Goal: Book appointment/travel/reservation

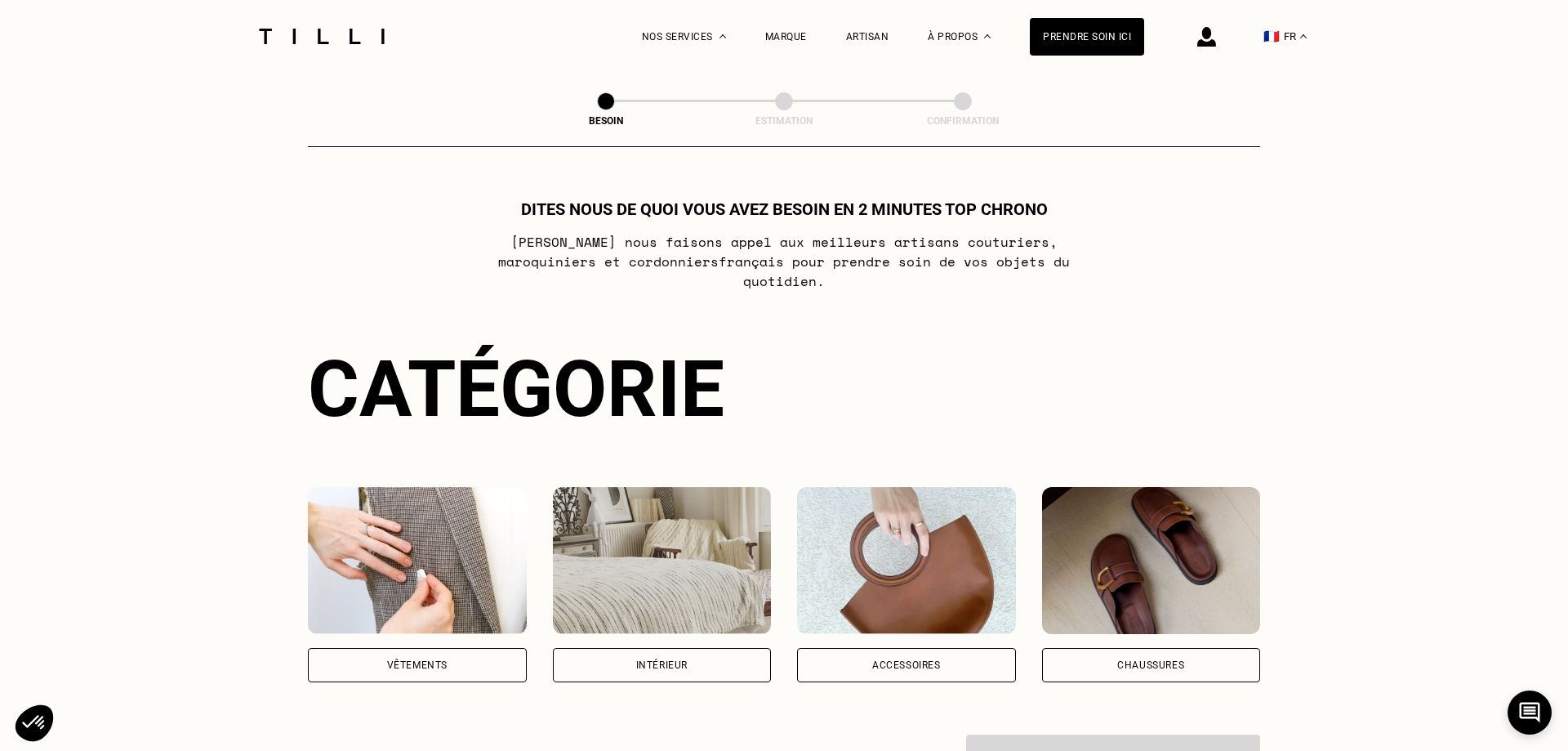
scroll to position [166, 0]
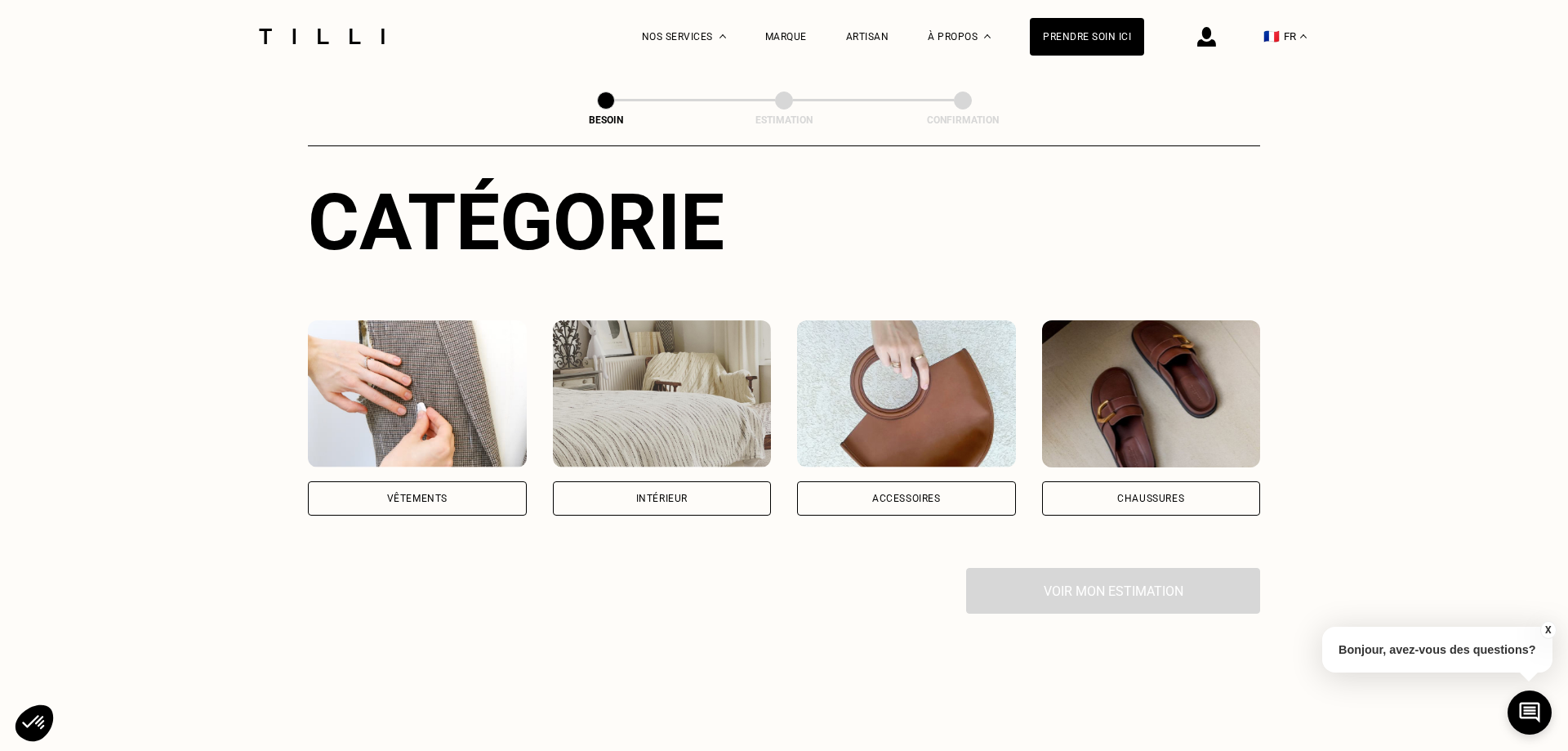
click at [684, 493] on div "Intérieur" at bounding box center [661, 498] width 51 height 10
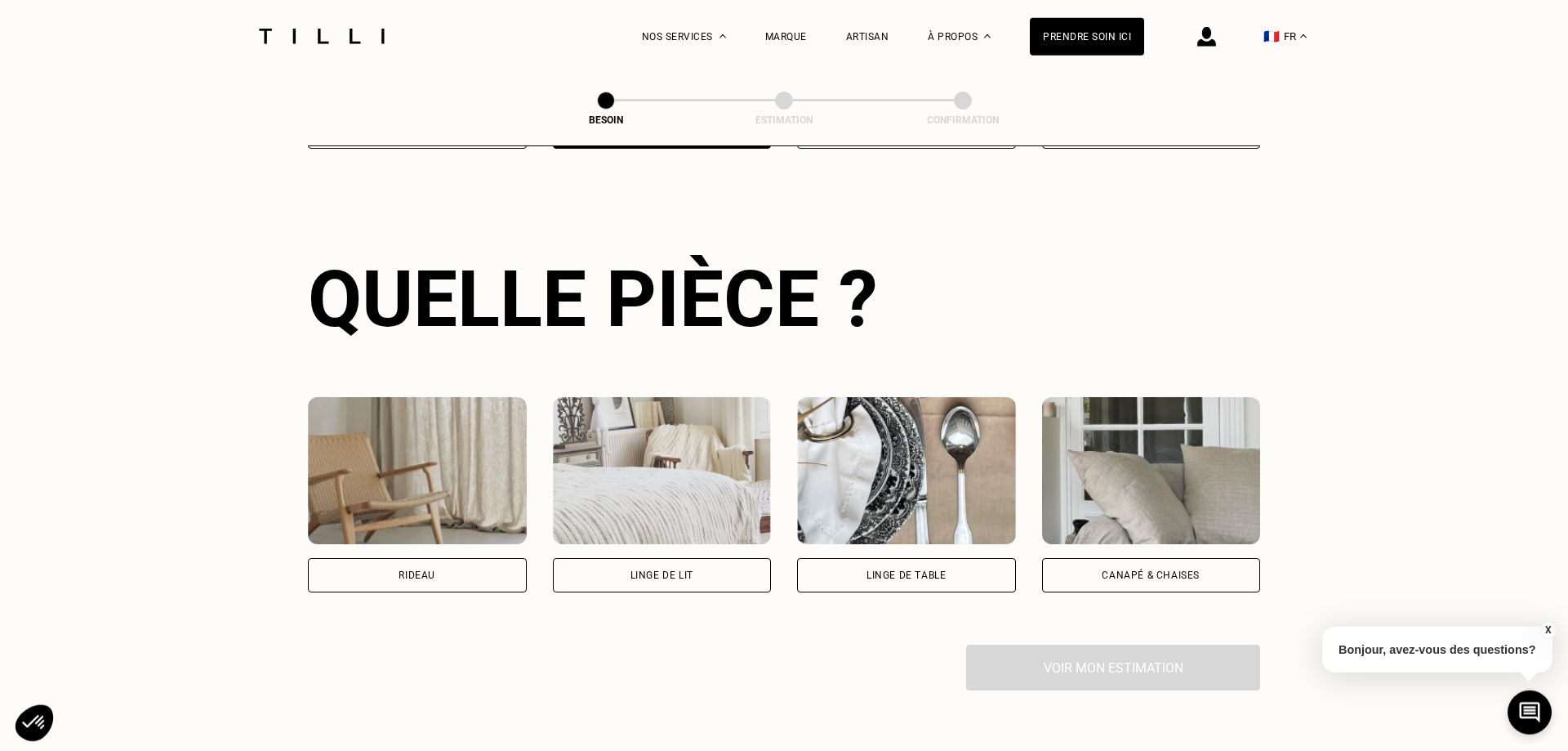
scroll to position [534, 0]
click at [396, 565] on div "Rideau" at bounding box center [417, 574] width 219 height 34
select select "FR"
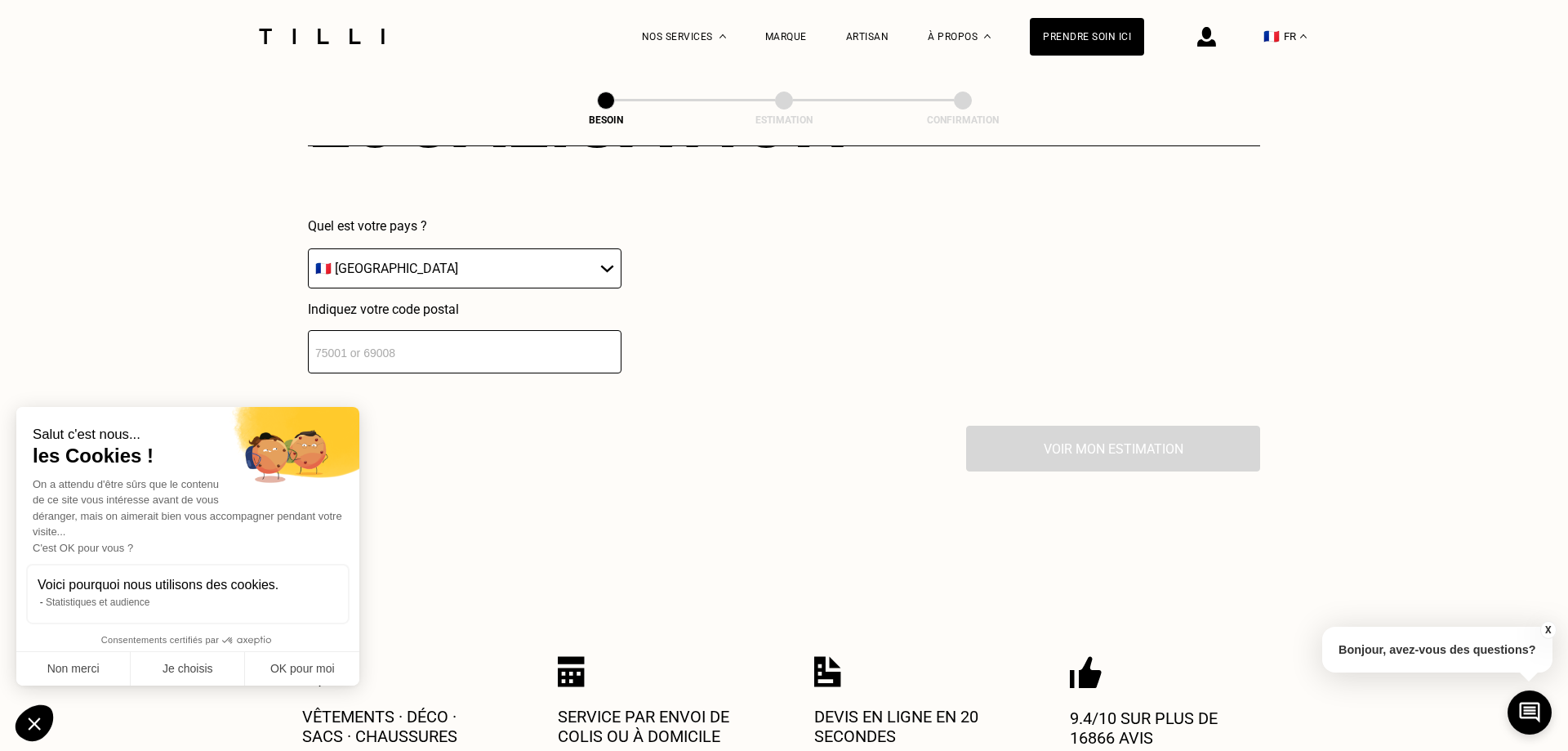
scroll to position [1224, 0]
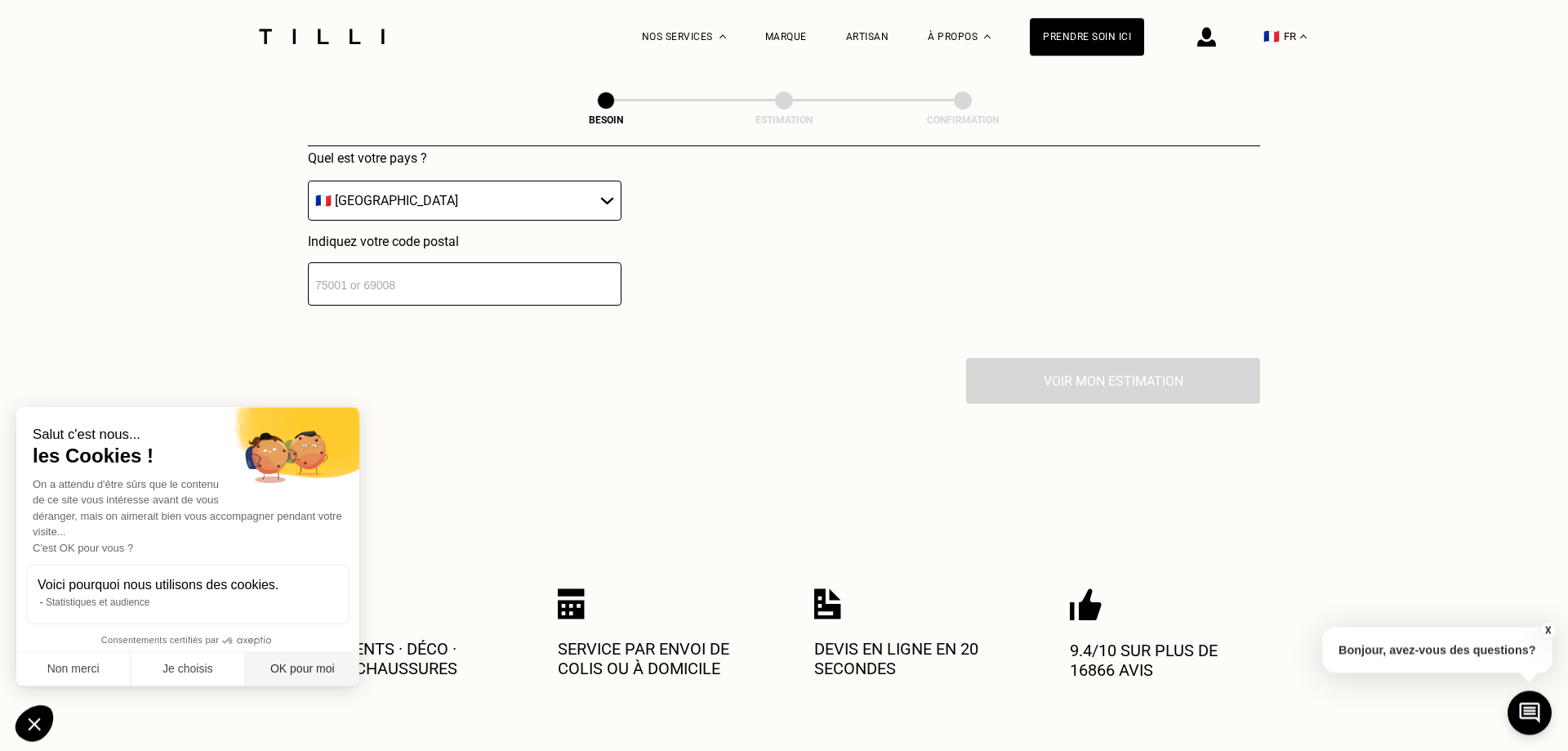
click at [294, 668] on button "OK pour moi" at bounding box center [303, 669] width 115 height 34
checkbox input "true"
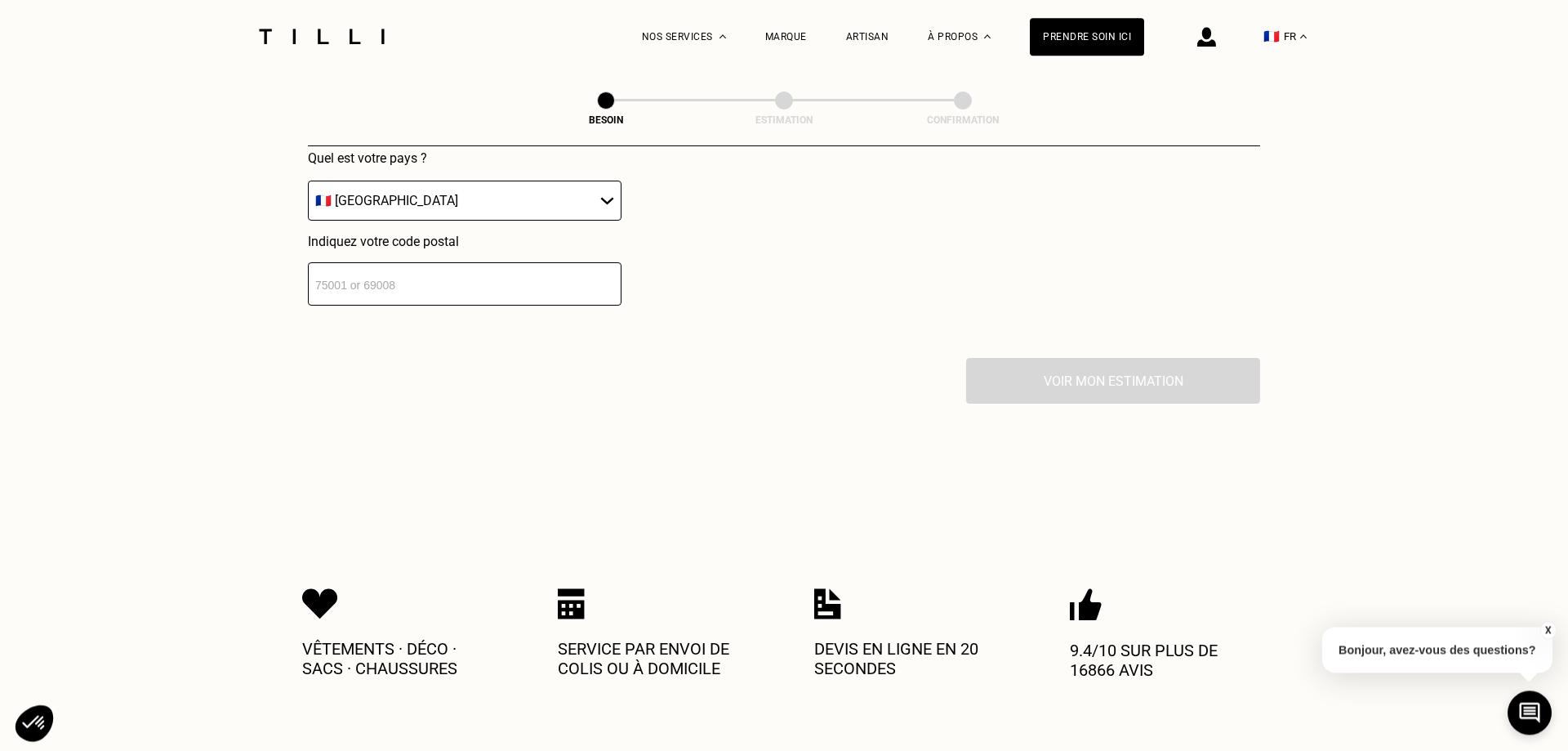
click at [453, 277] on input "number" at bounding box center [464, 284] width 313 height 43
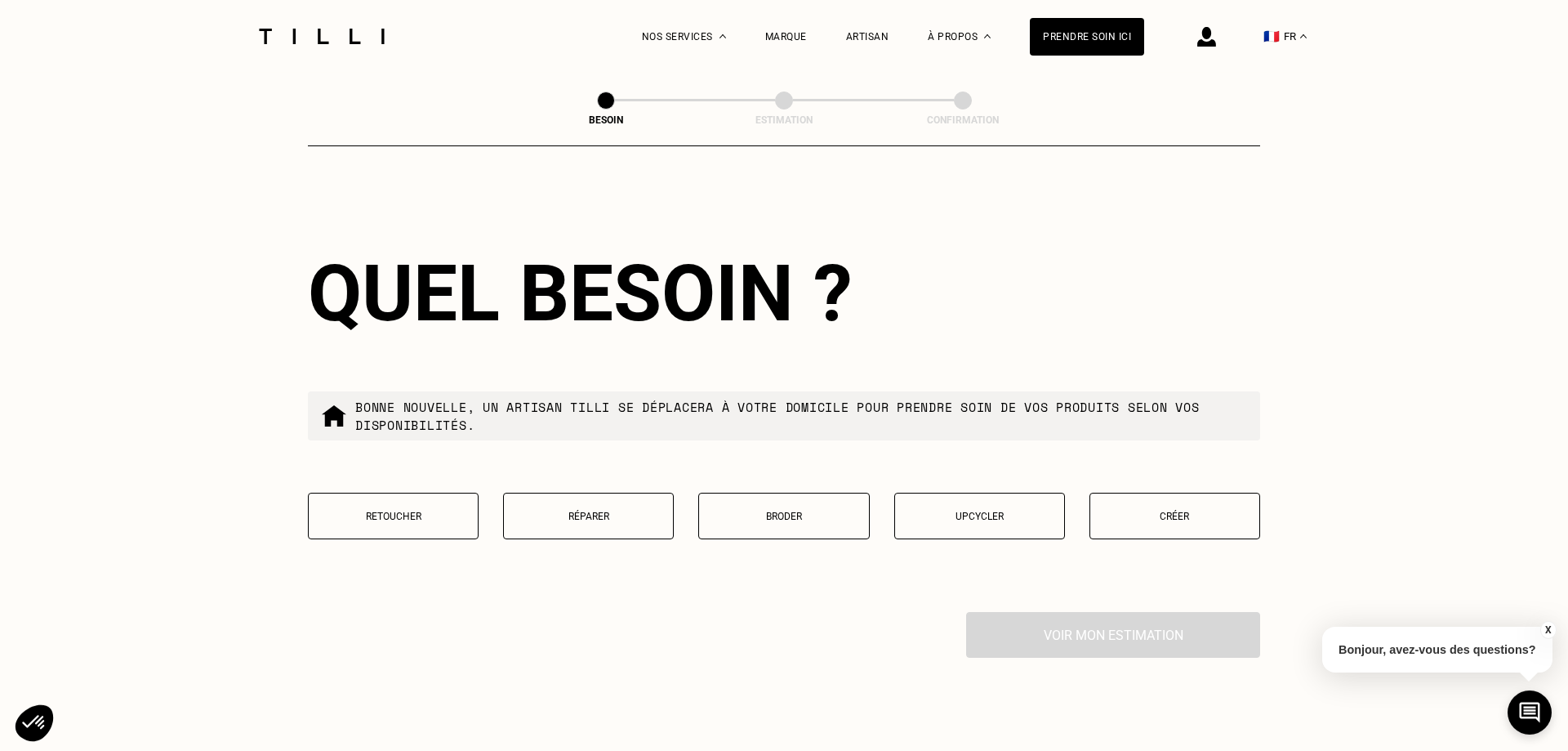
scroll to position [1387, 0]
type input "69001"
click at [1182, 513] on button "Créer" at bounding box center [1174, 515] width 171 height 47
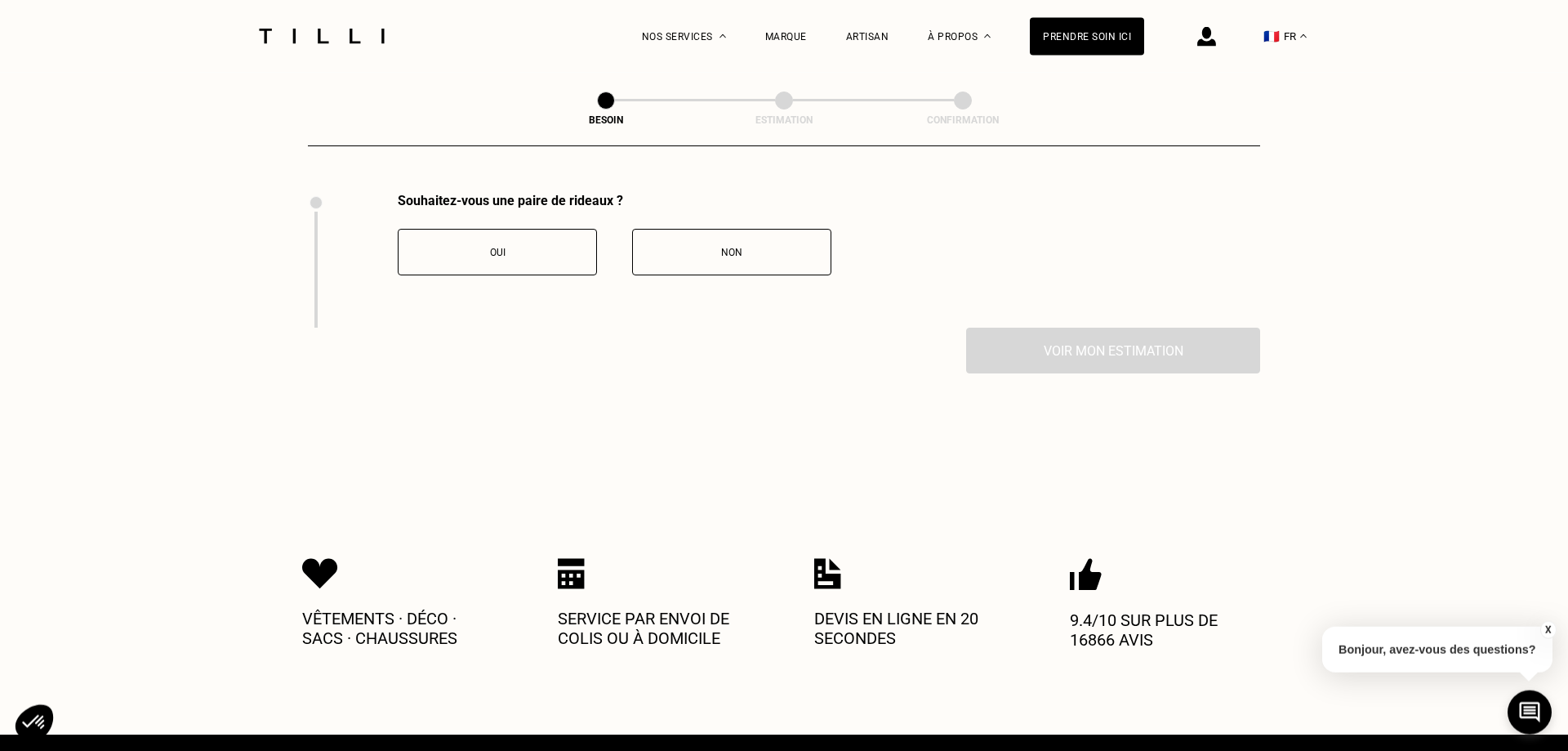
scroll to position [1805, 0]
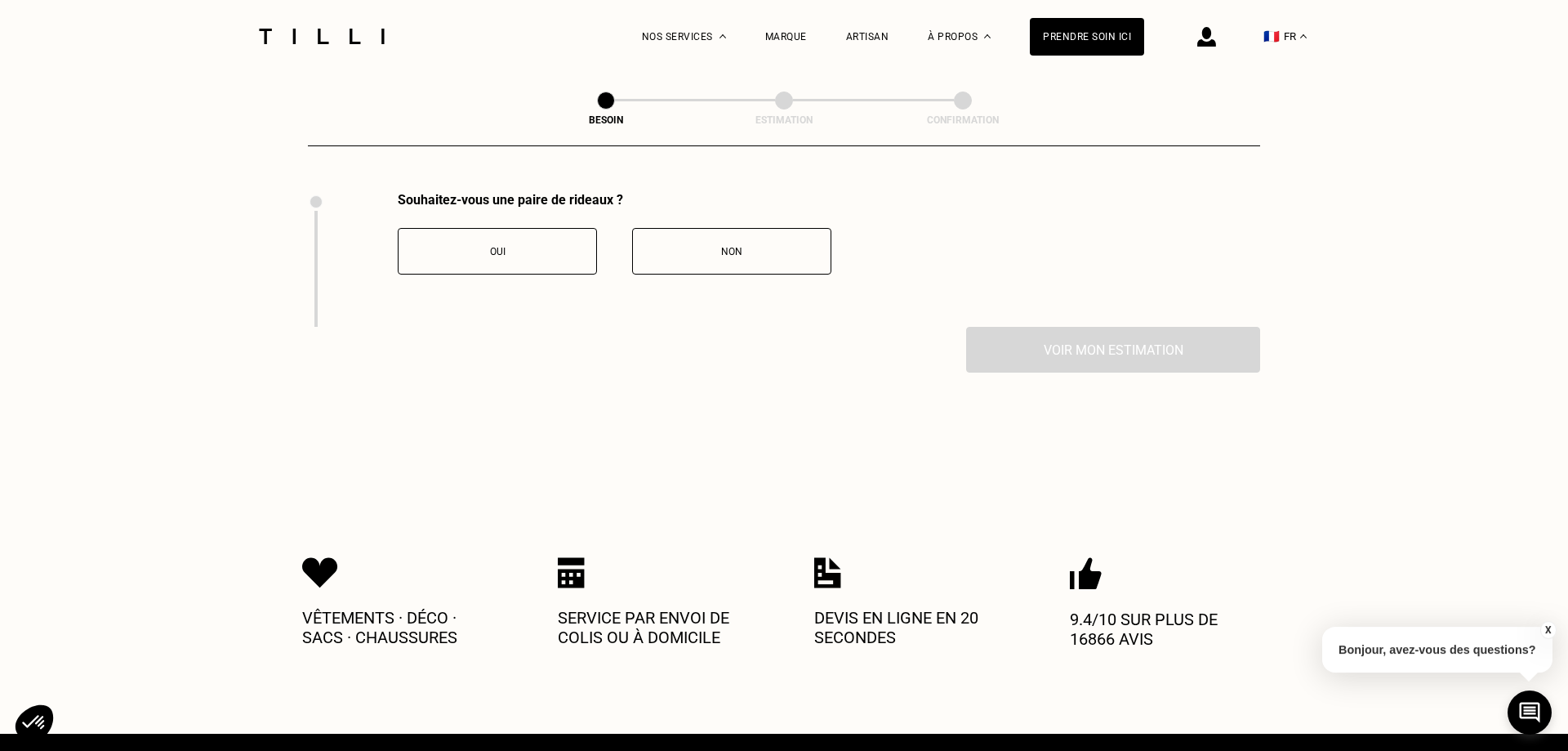
click at [518, 248] on button "Oui" at bounding box center [497, 252] width 200 height 47
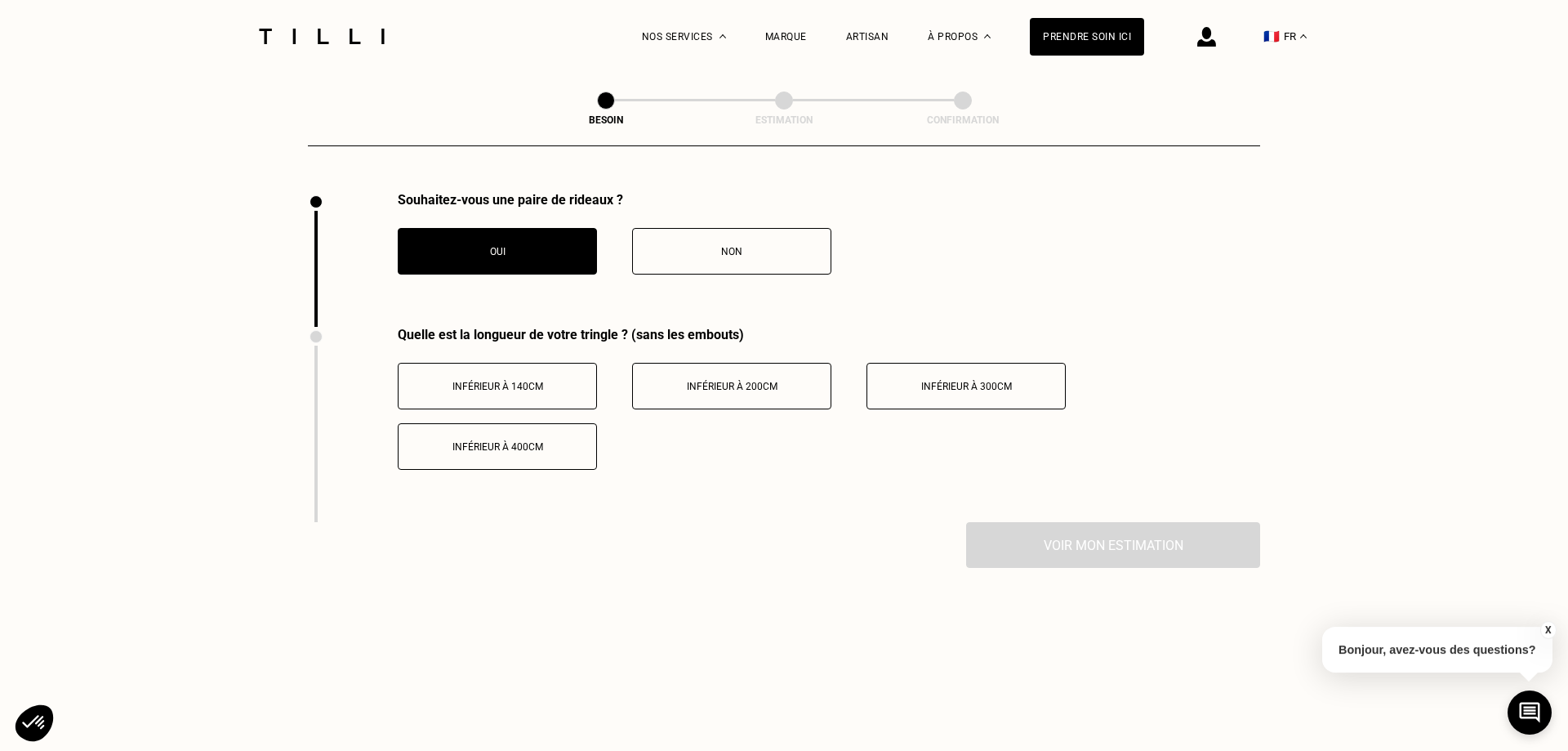
click at [471, 447] on button "Inférieur à 400cm" at bounding box center [497, 447] width 200 height 47
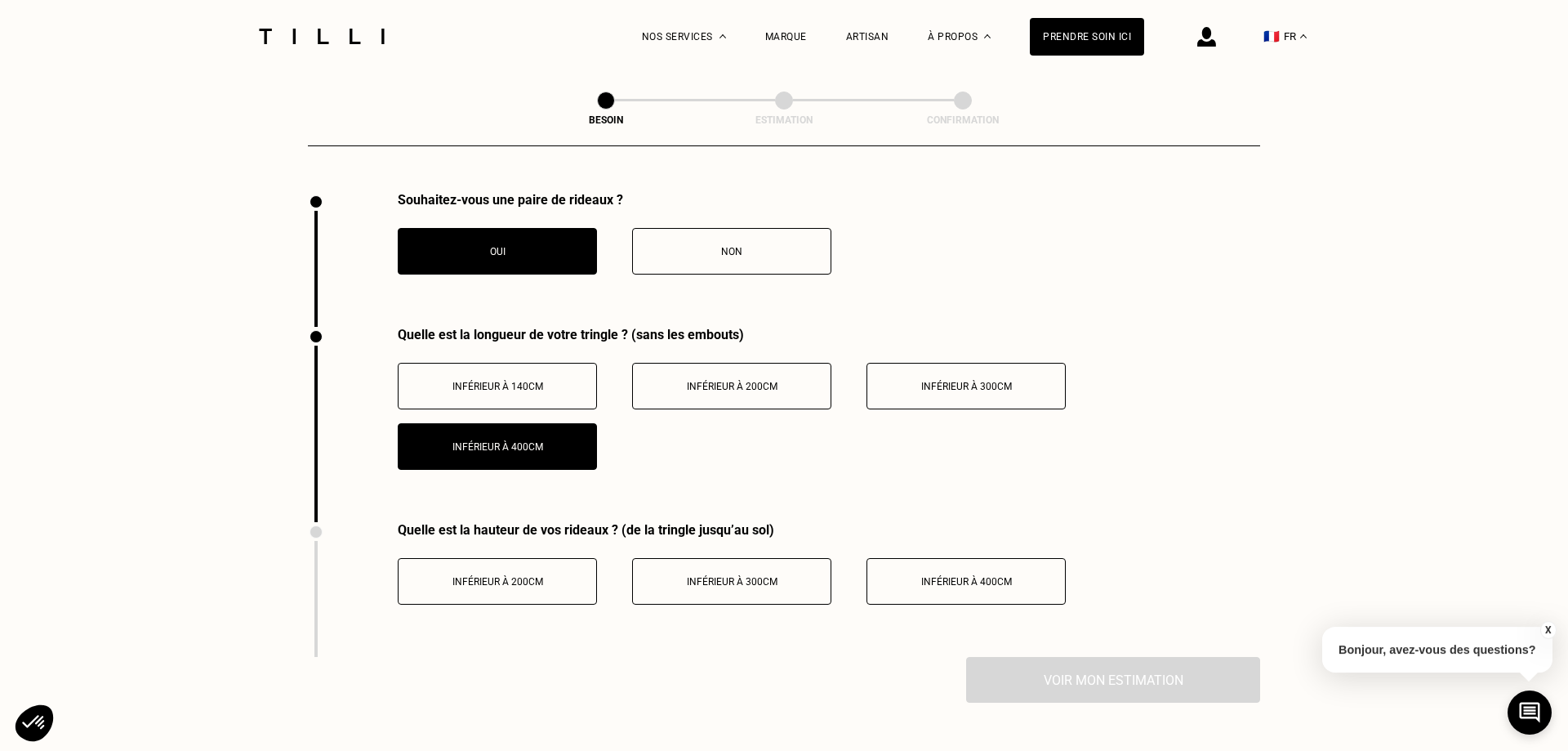
click at [802, 576] on div "Inférieur à 300cm" at bounding box center [731, 581] width 182 height 12
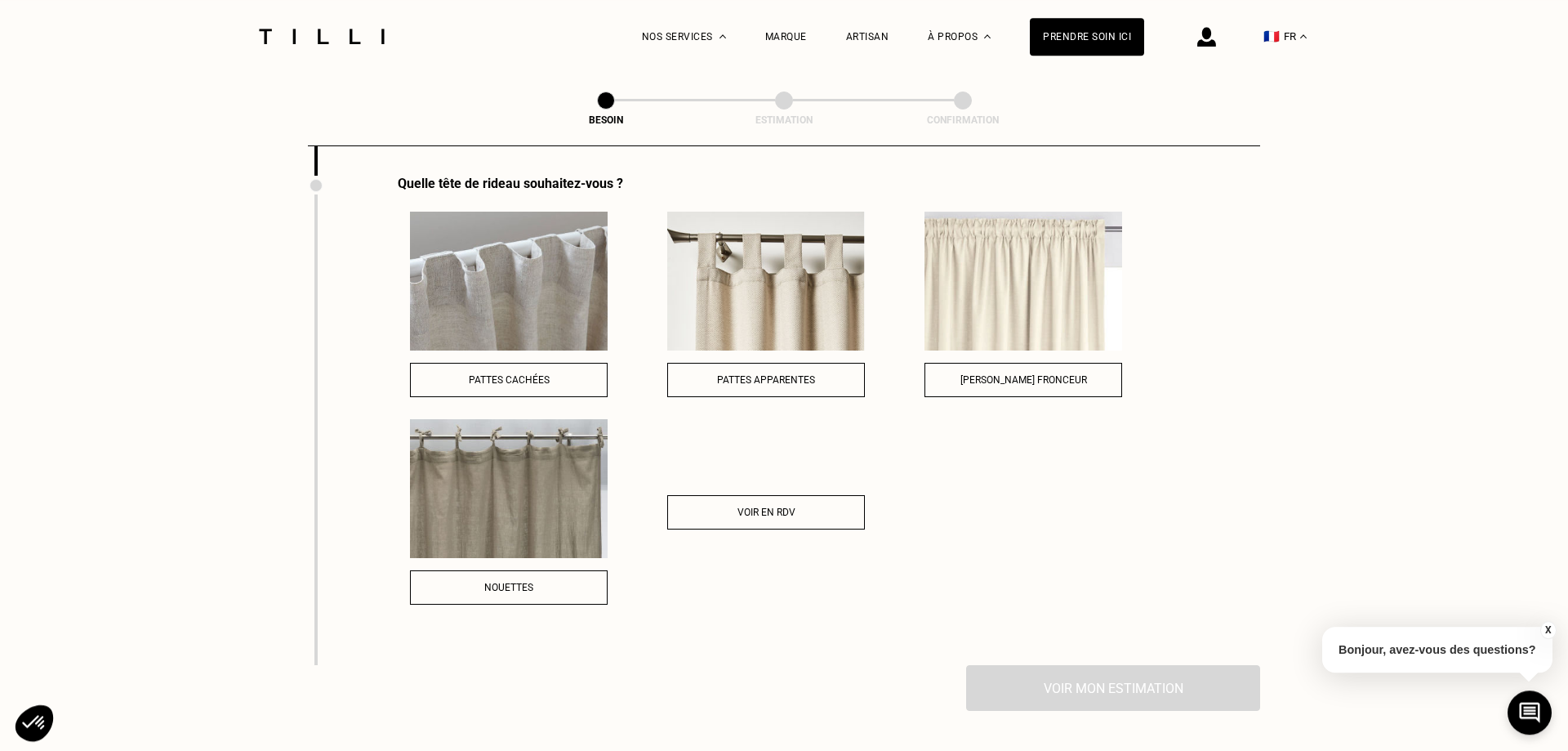
scroll to position [2306, 0]
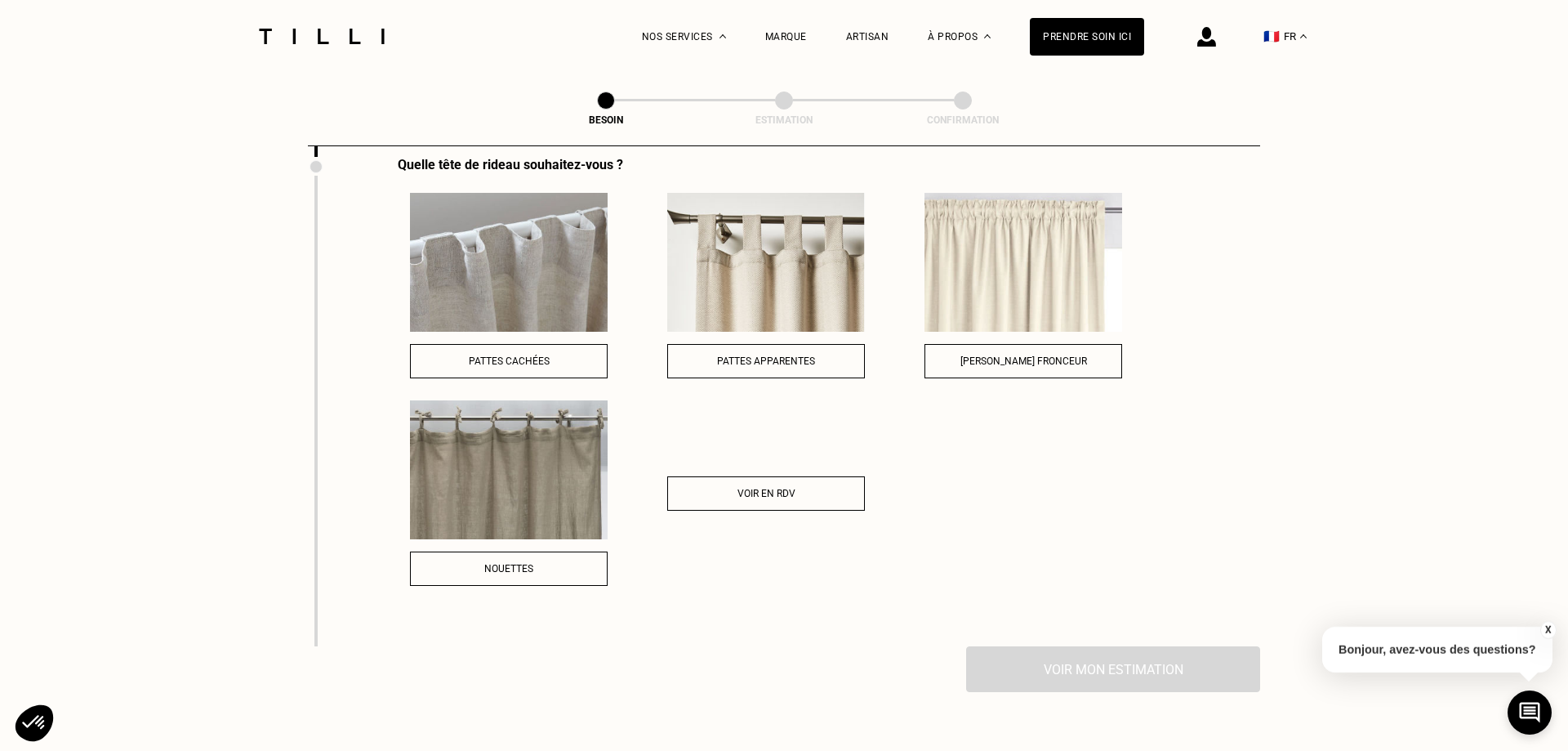
click at [768, 488] on span "Voir en RDV" at bounding box center [766, 493] width 58 height 12
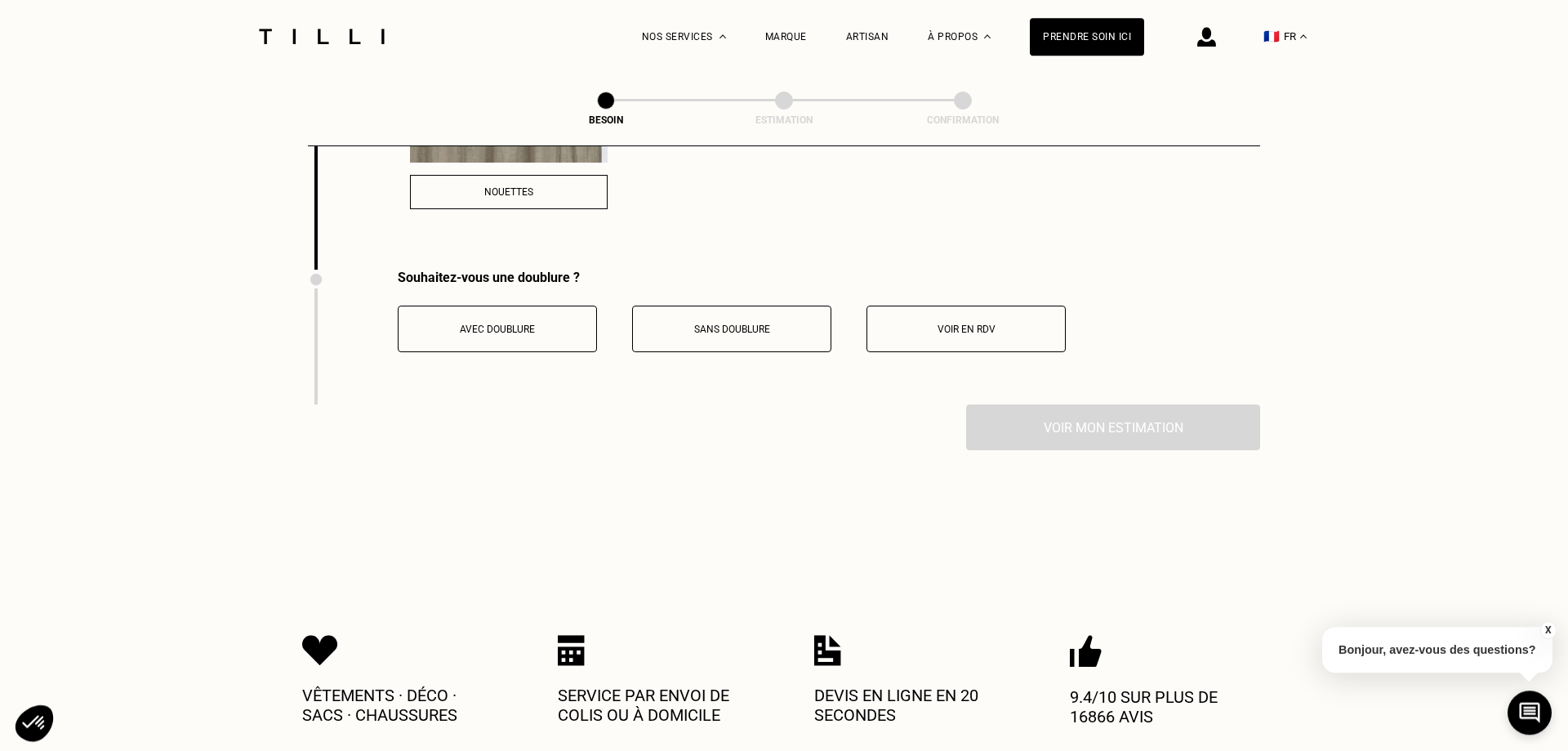
scroll to position [2722, 0]
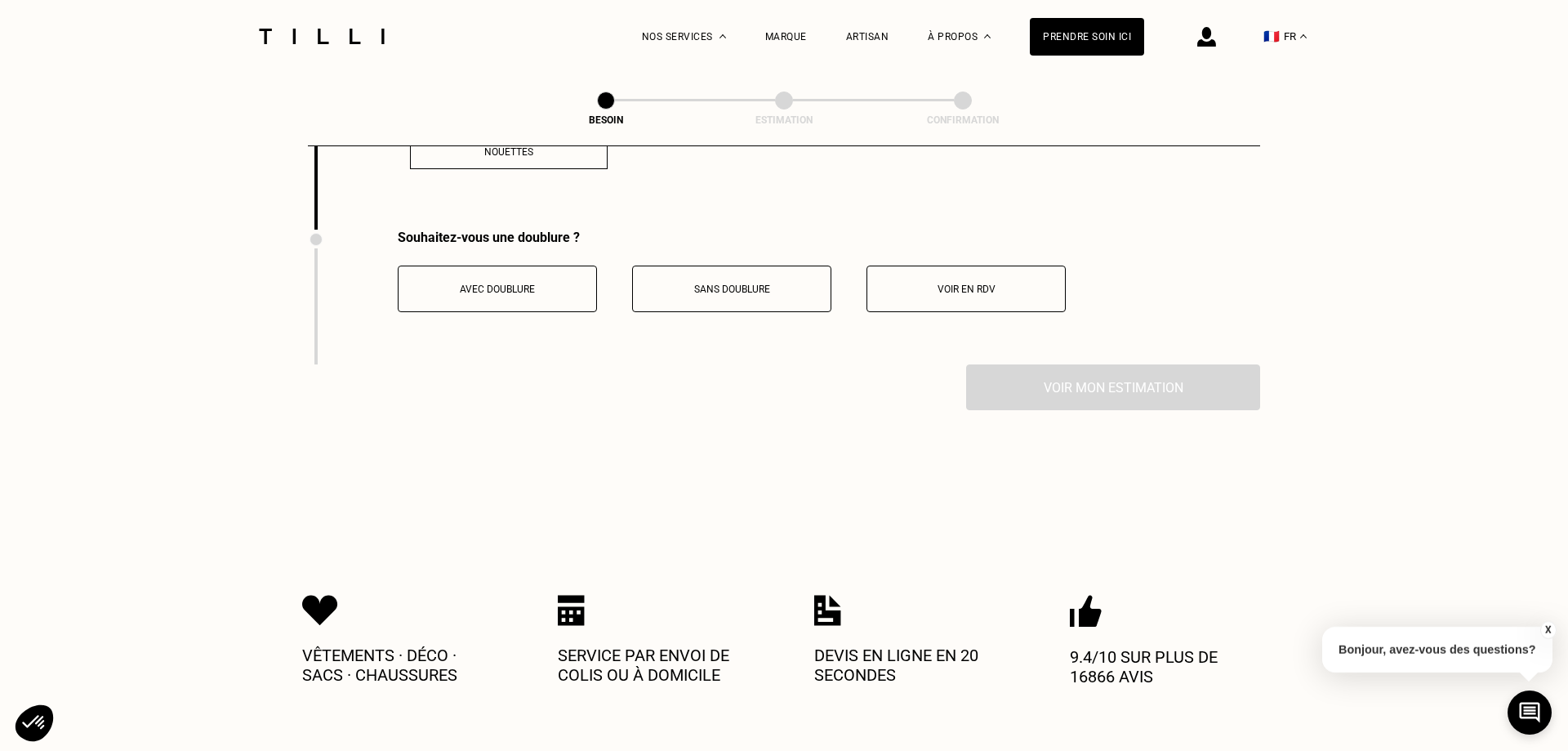
click at [967, 294] on button "Voir en RDV" at bounding box center [966, 289] width 200 height 47
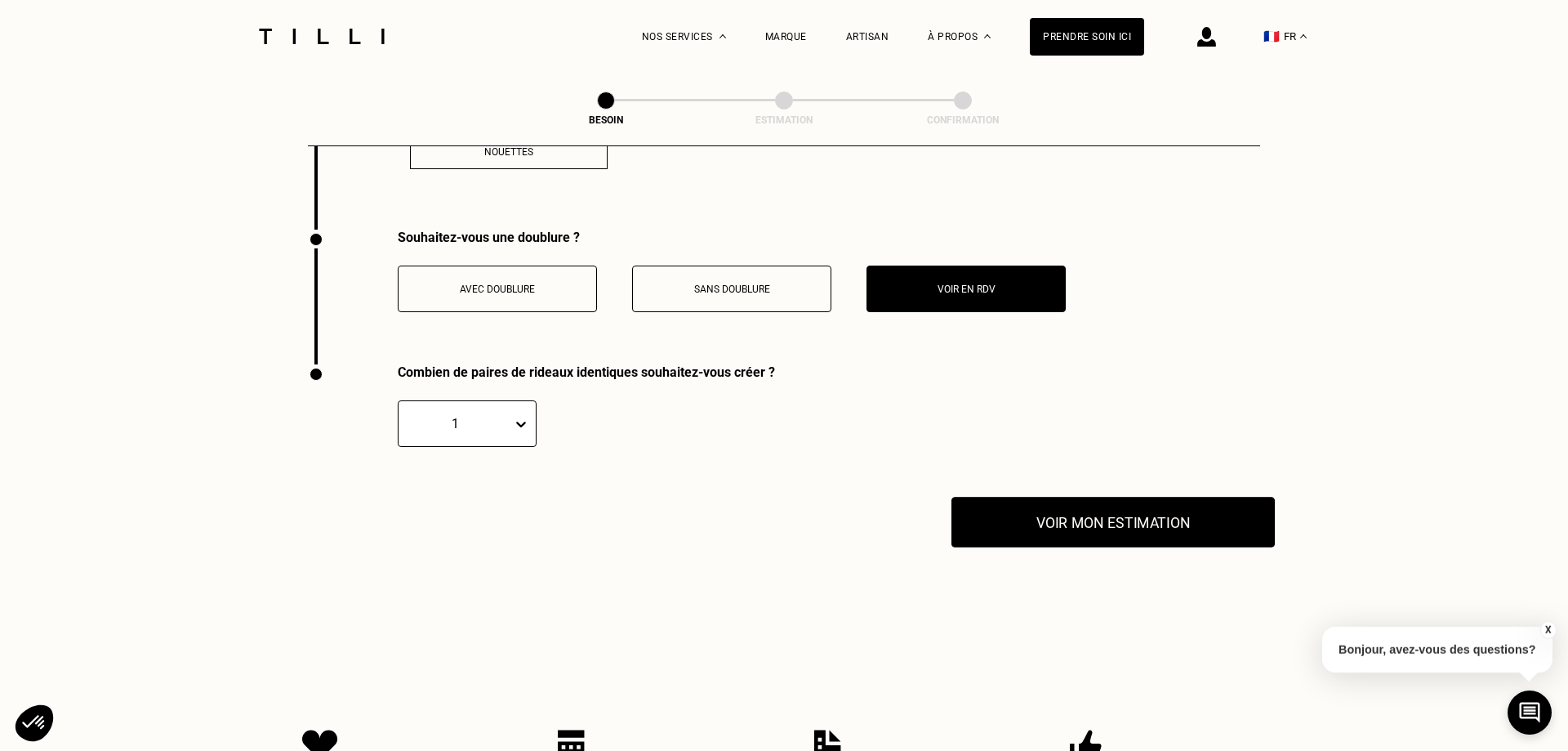
click at [1087, 520] on button "Voir mon estimation" at bounding box center [1112, 522] width 323 height 51
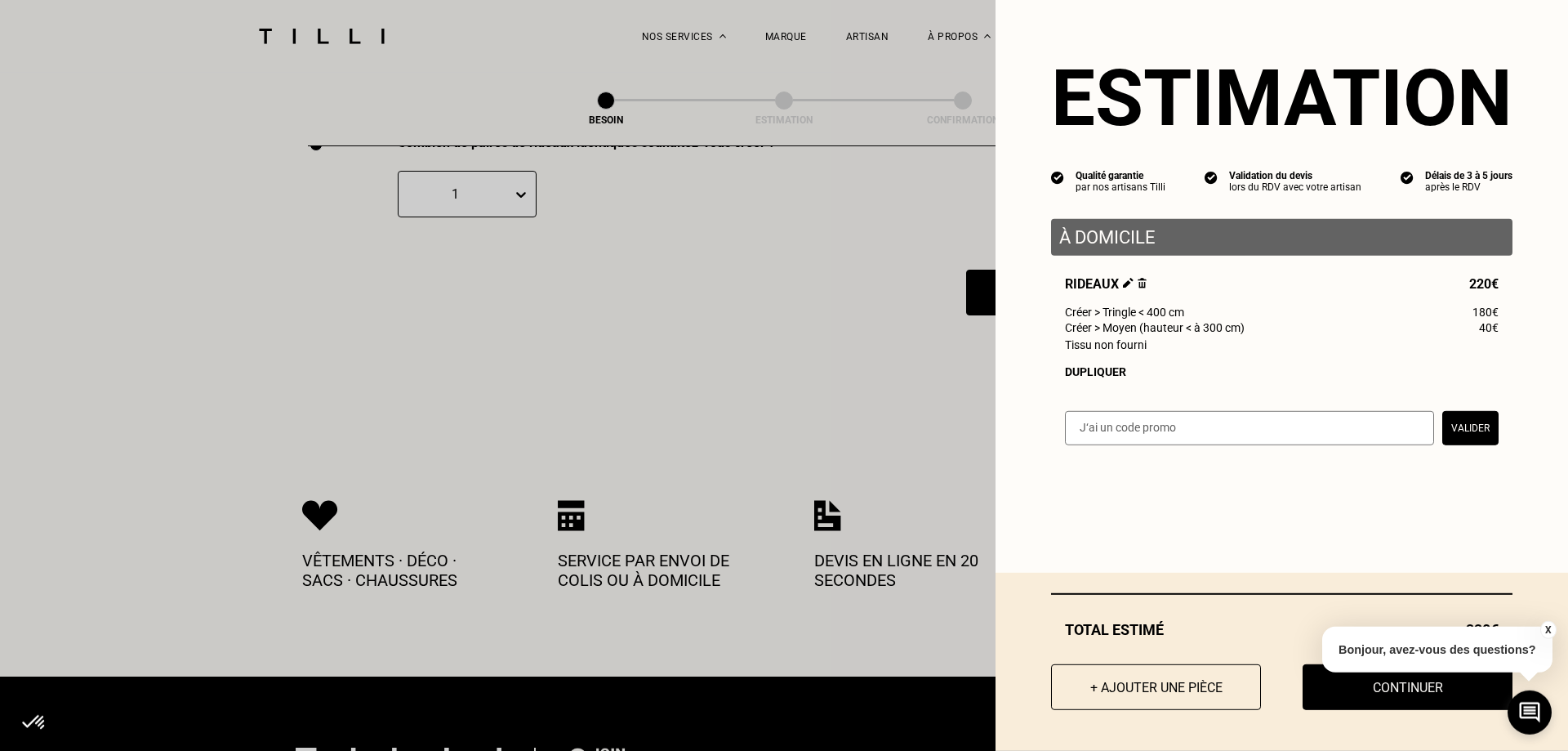
scroll to position [2973, 0]
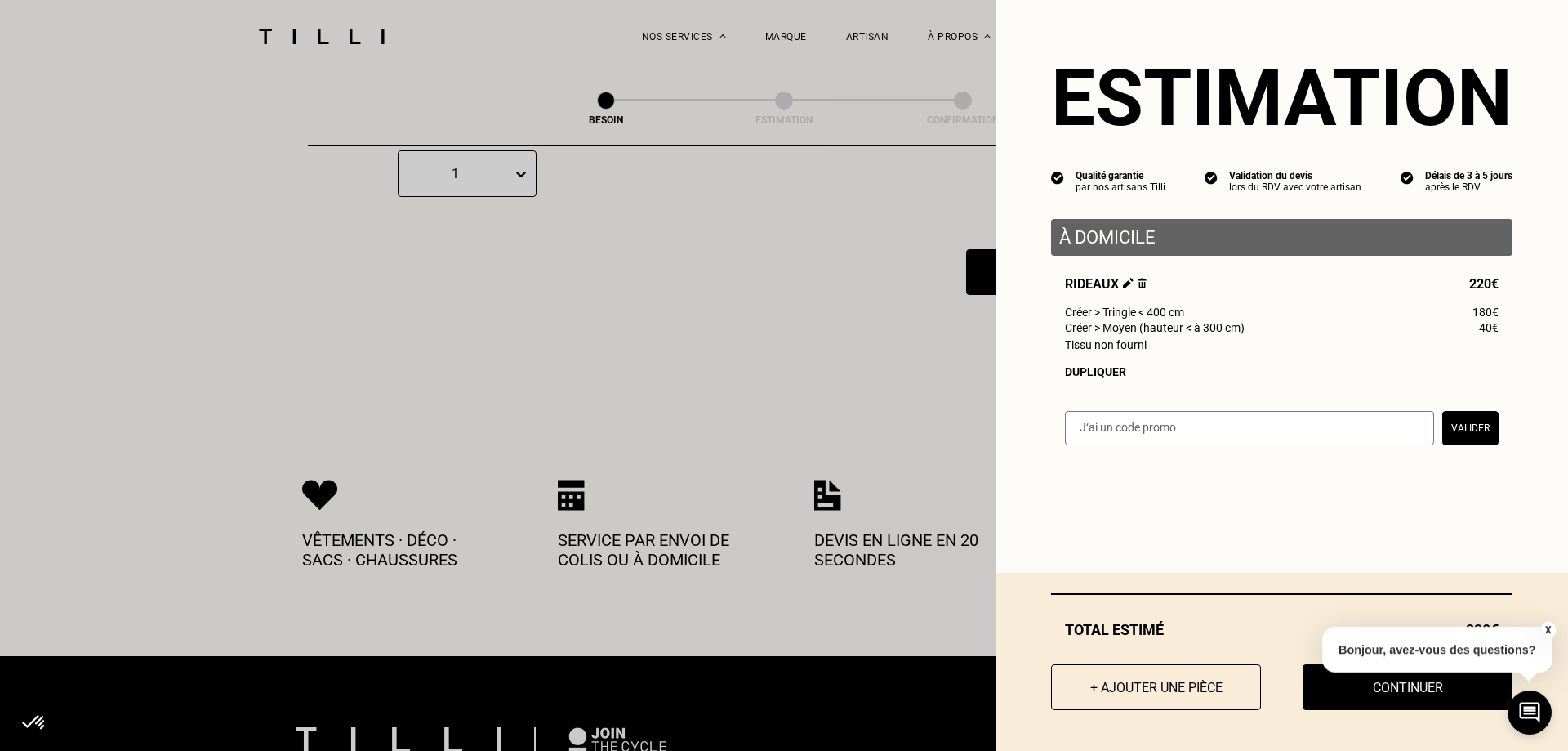
click at [1551, 630] on button "X" at bounding box center [1547, 629] width 16 height 18
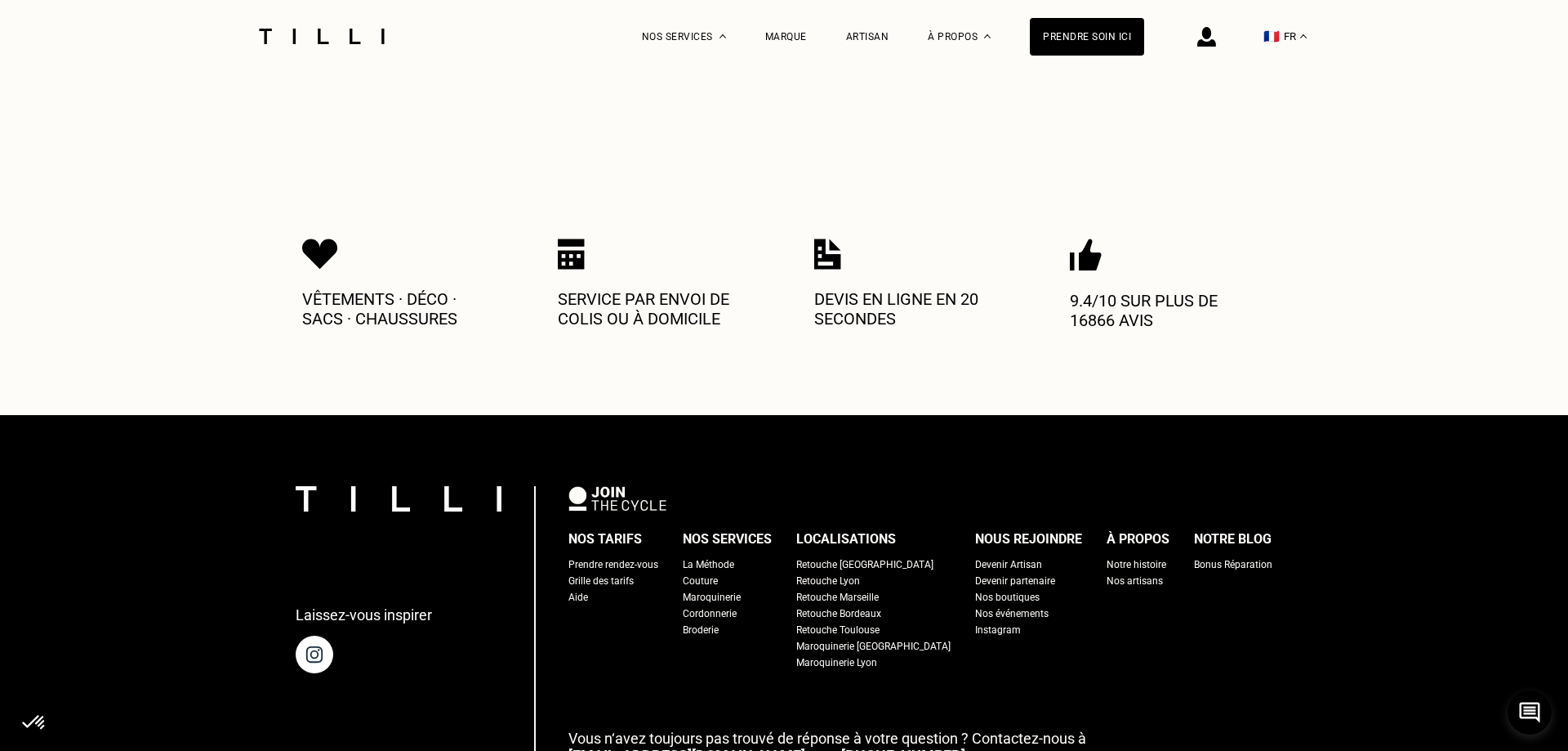
scroll to position [3306, 0]
